Goal: Find specific page/section: Find specific page/section

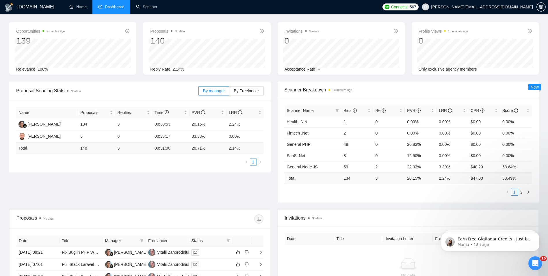
scroll to position [173, 0]
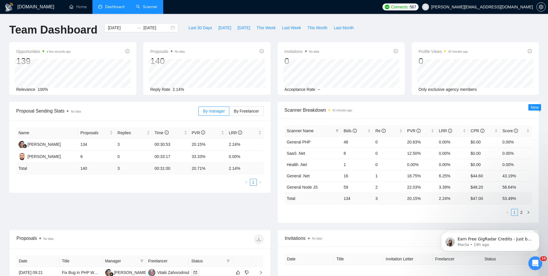
click at [148, 6] on link "Scanner" at bounding box center [146, 6] width 21 height 5
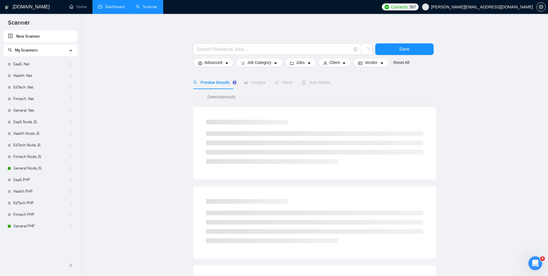
click at [102, 4] on link "Dashboard" at bounding box center [111, 6] width 26 height 5
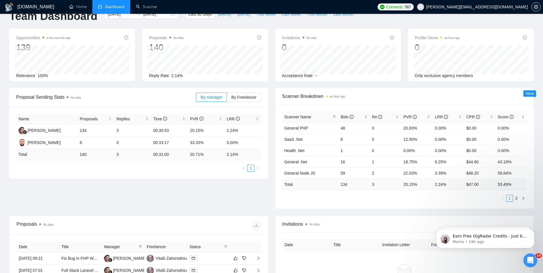
scroll to position [29, 0]
